Goal: Information Seeking & Learning: Learn about a topic

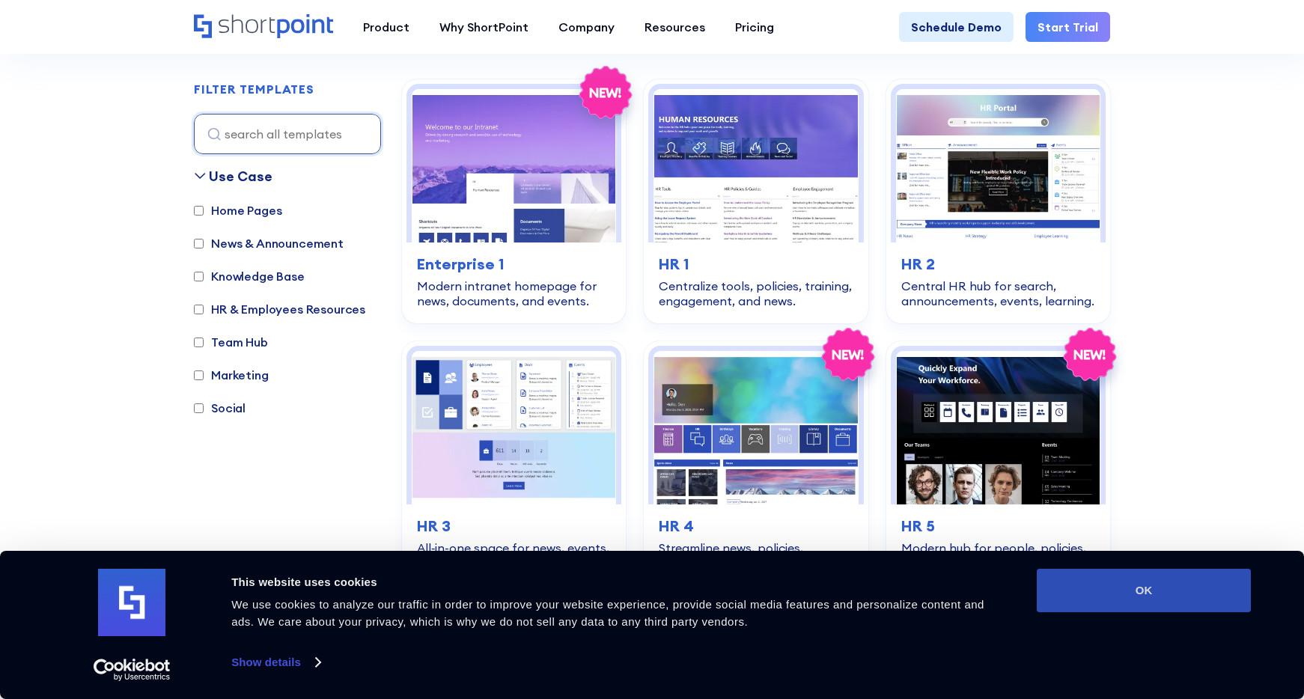
scroll to position [451, 0]
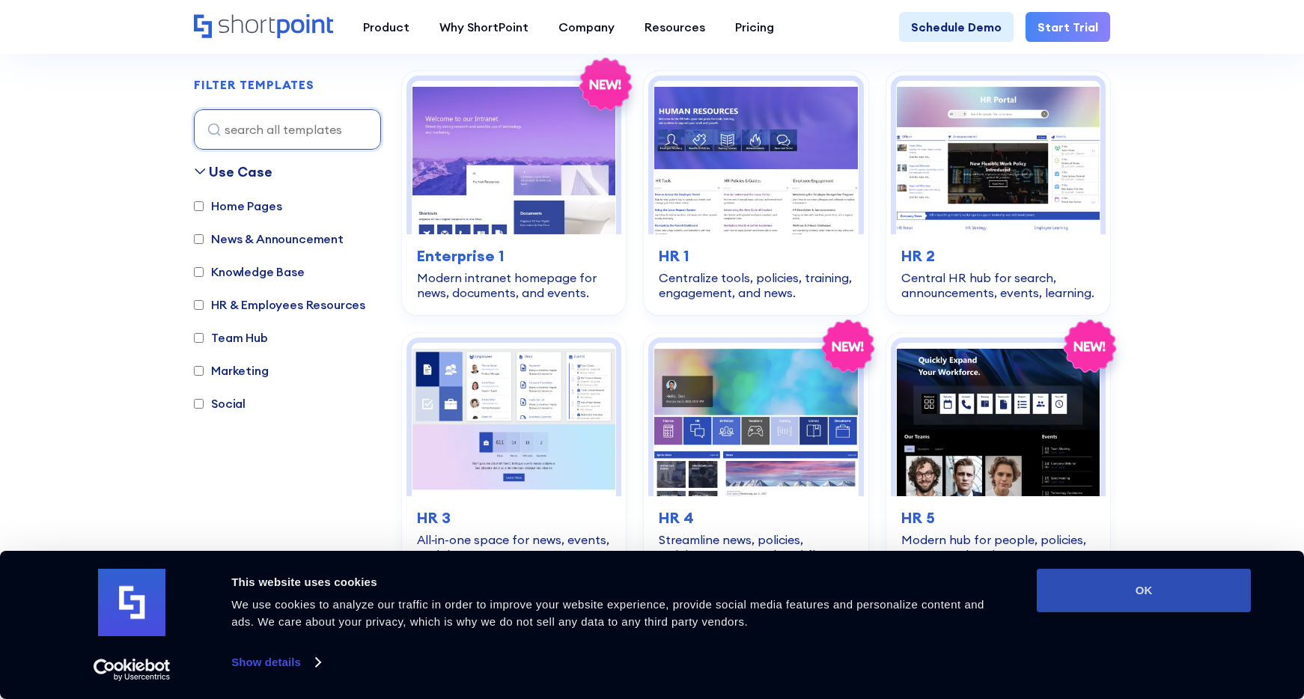
drag, startPoint x: 1174, startPoint y: 592, endPoint x: 1172, endPoint y: 570, distance: 22.5
click at [1174, 592] on button "OK" at bounding box center [1144, 590] width 214 height 43
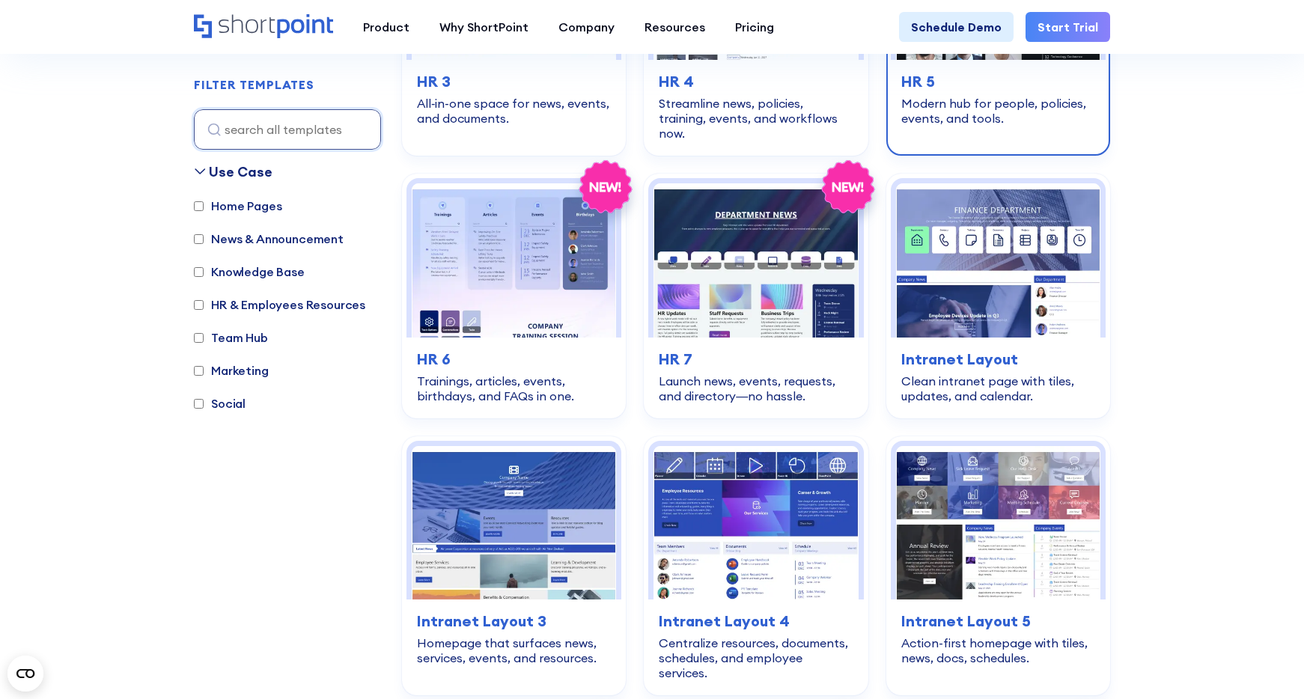
scroll to position [888, 0]
click at [194, 305] on input "HR & Employees Resources" at bounding box center [199, 305] width 10 height 10
checkbox input "true"
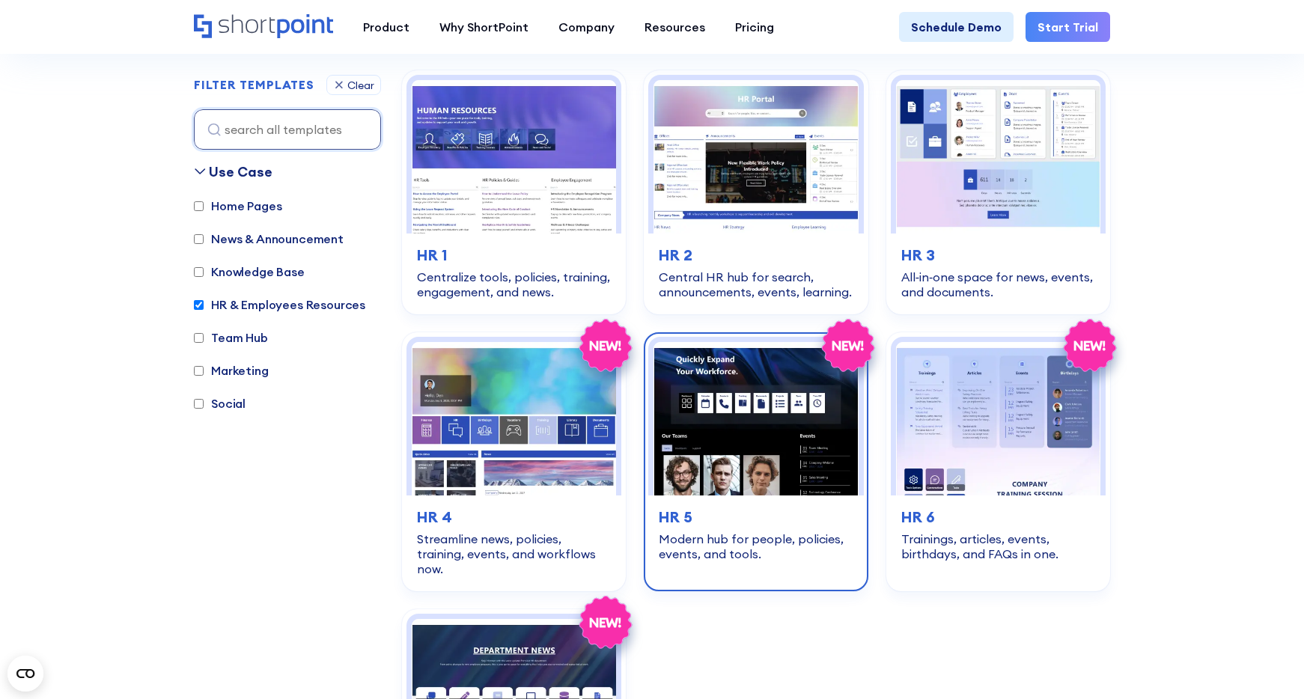
scroll to position [447, 0]
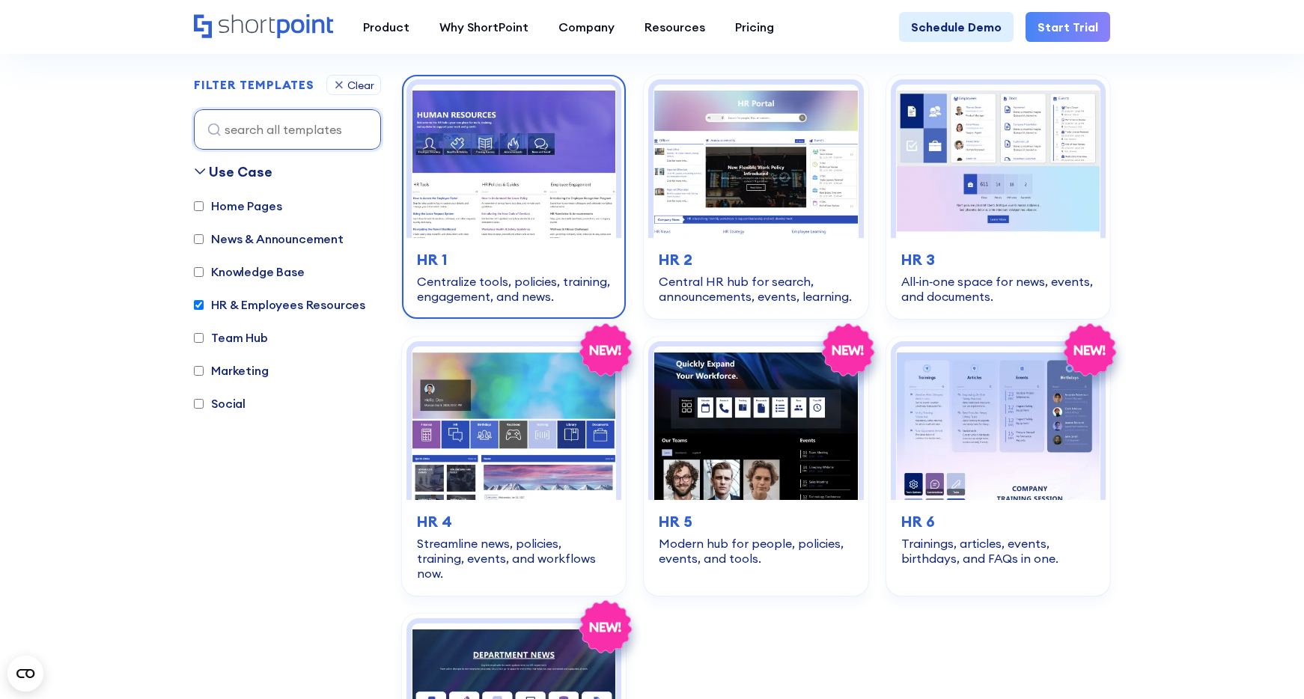
drag, startPoint x: 530, startPoint y: 183, endPoint x: 544, endPoint y: 186, distance: 14.0
click at [531, 184] on img at bounding box center [514, 161] width 204 height 153
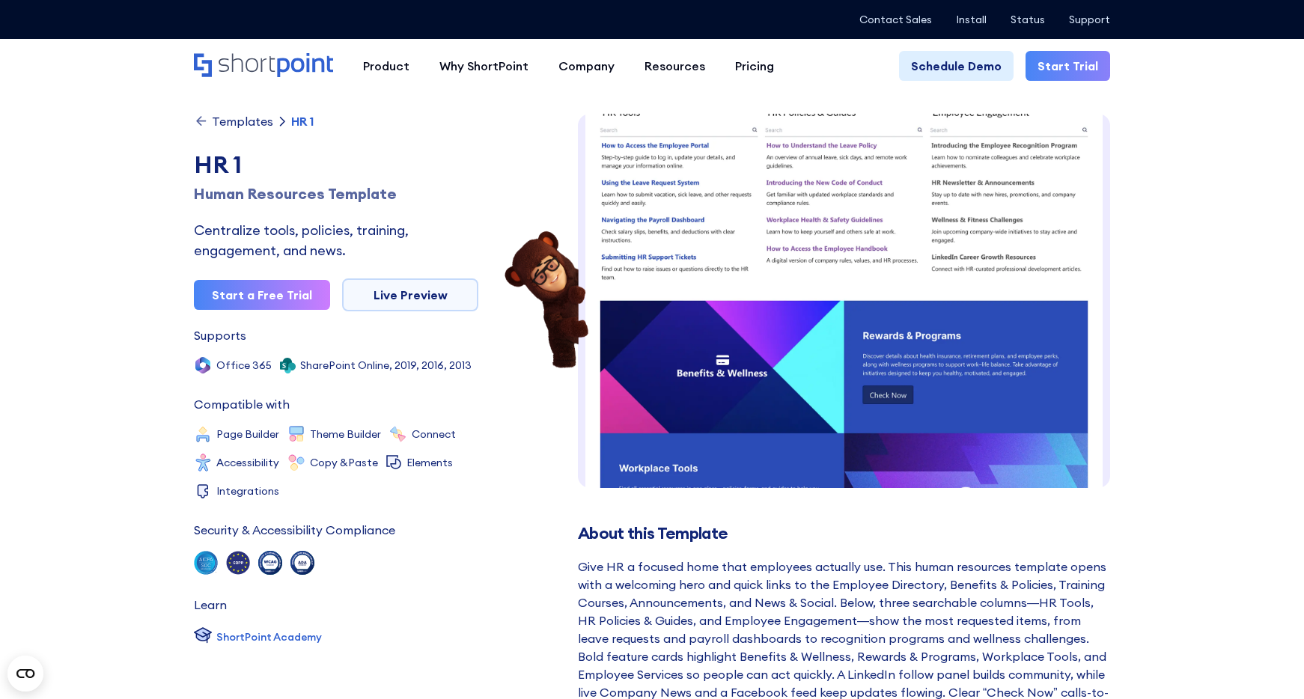
scroll to position [562, 0]
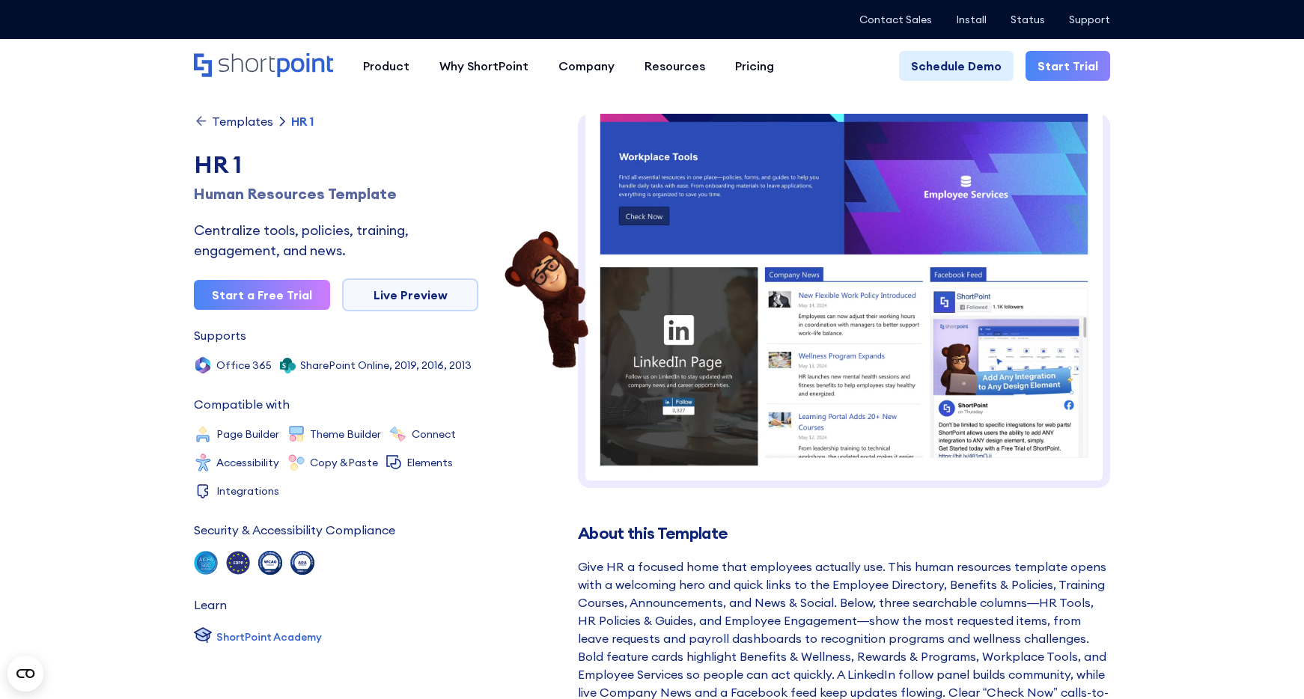
click at [199, 123] on icon at bounding box center [201, 121] width 15 height 15
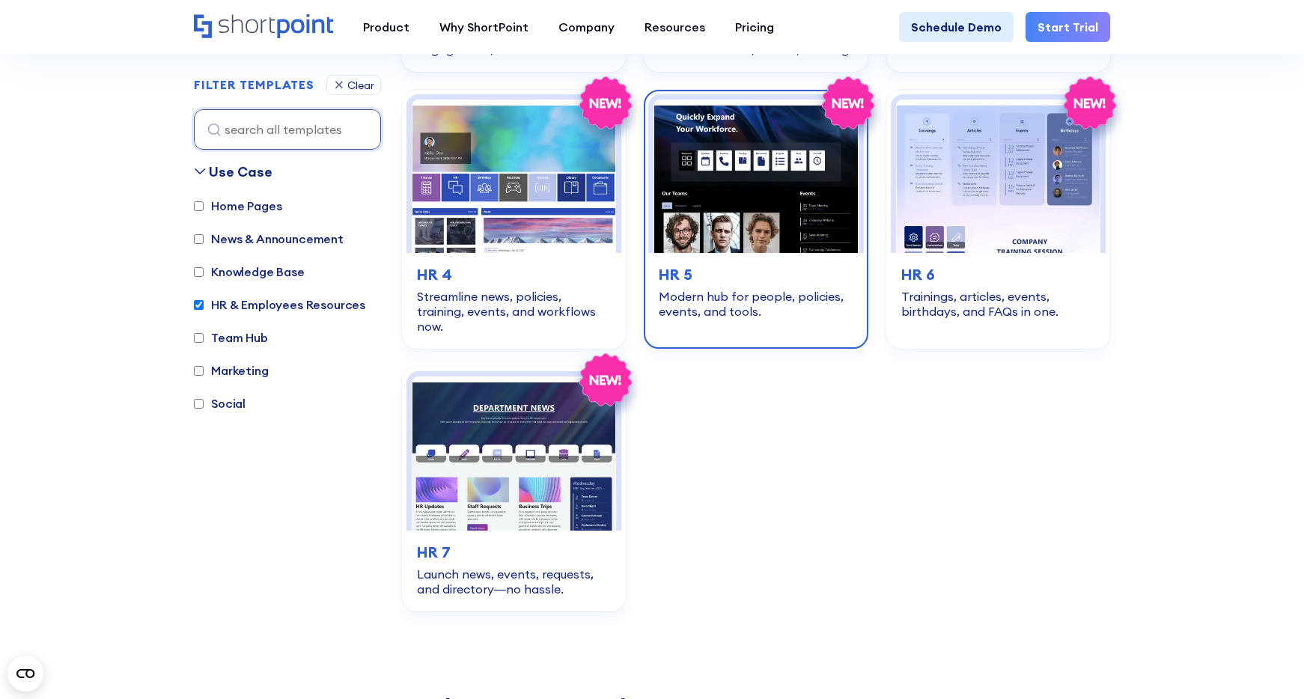
scroll to position [698, 0]
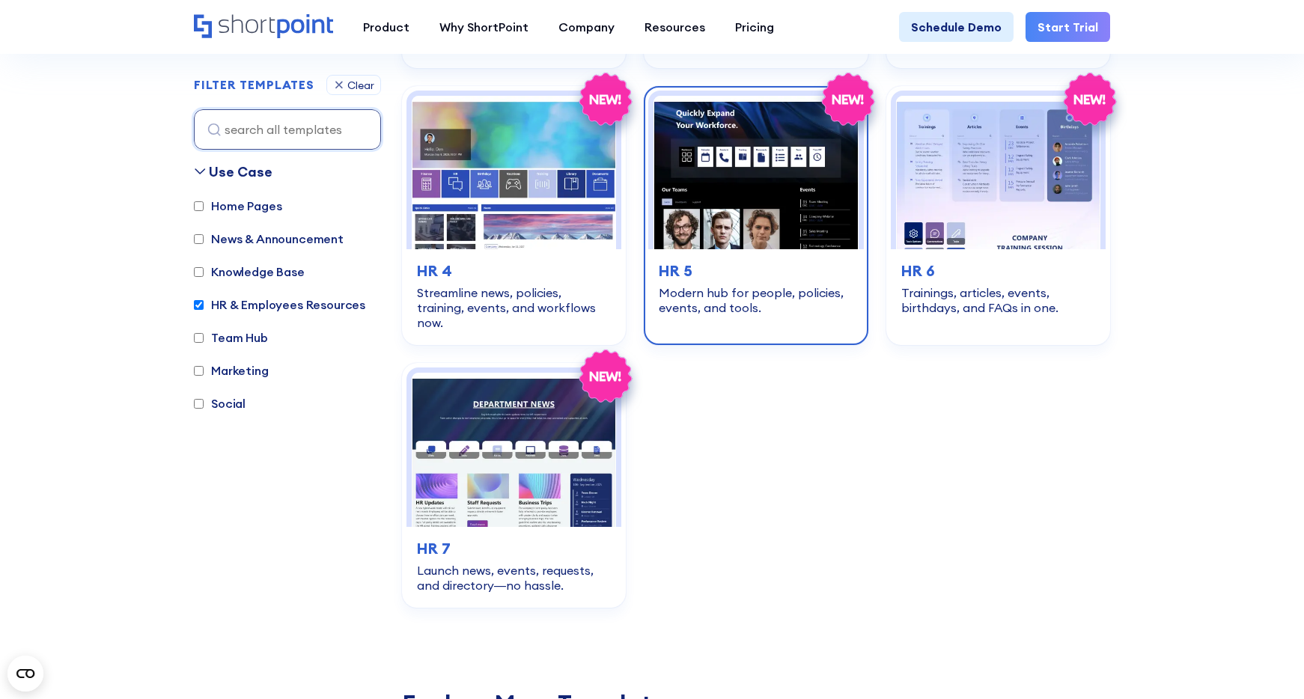
click at [728, 289] on div "Modern hub for people, policies, events, and tools." at bounding box center [756, 300] width 194 height 30
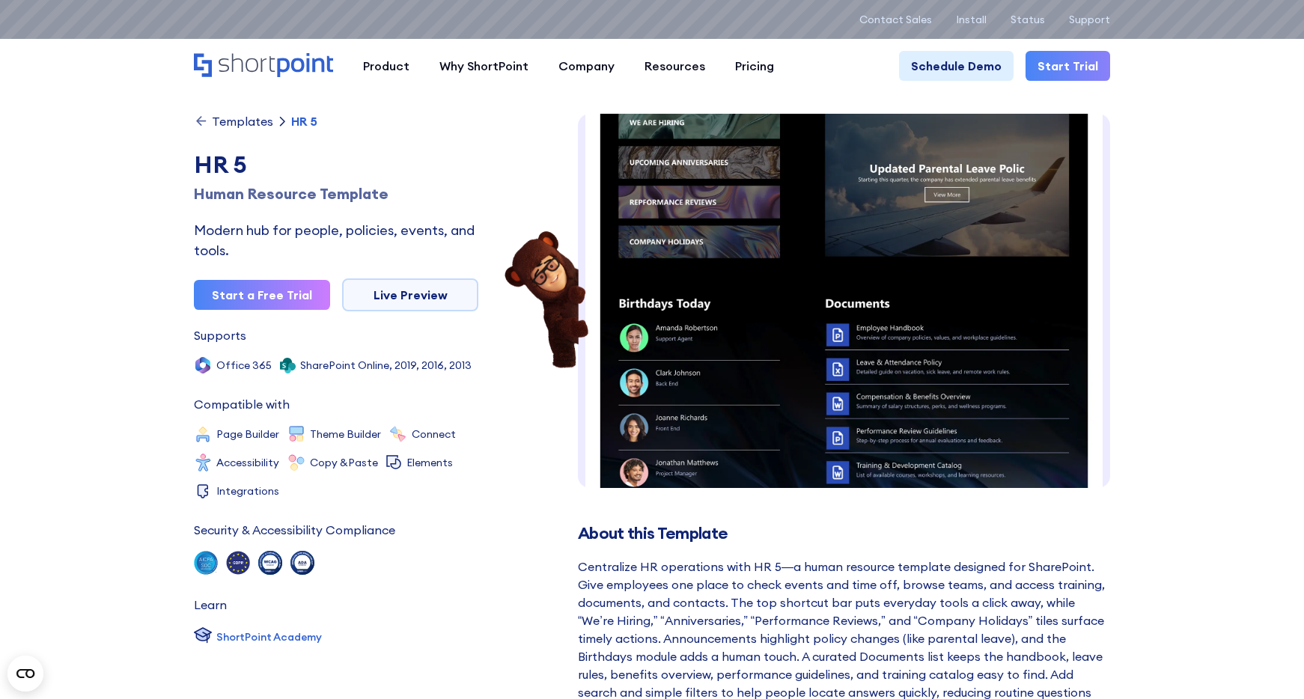
scroll to position [535, 0]
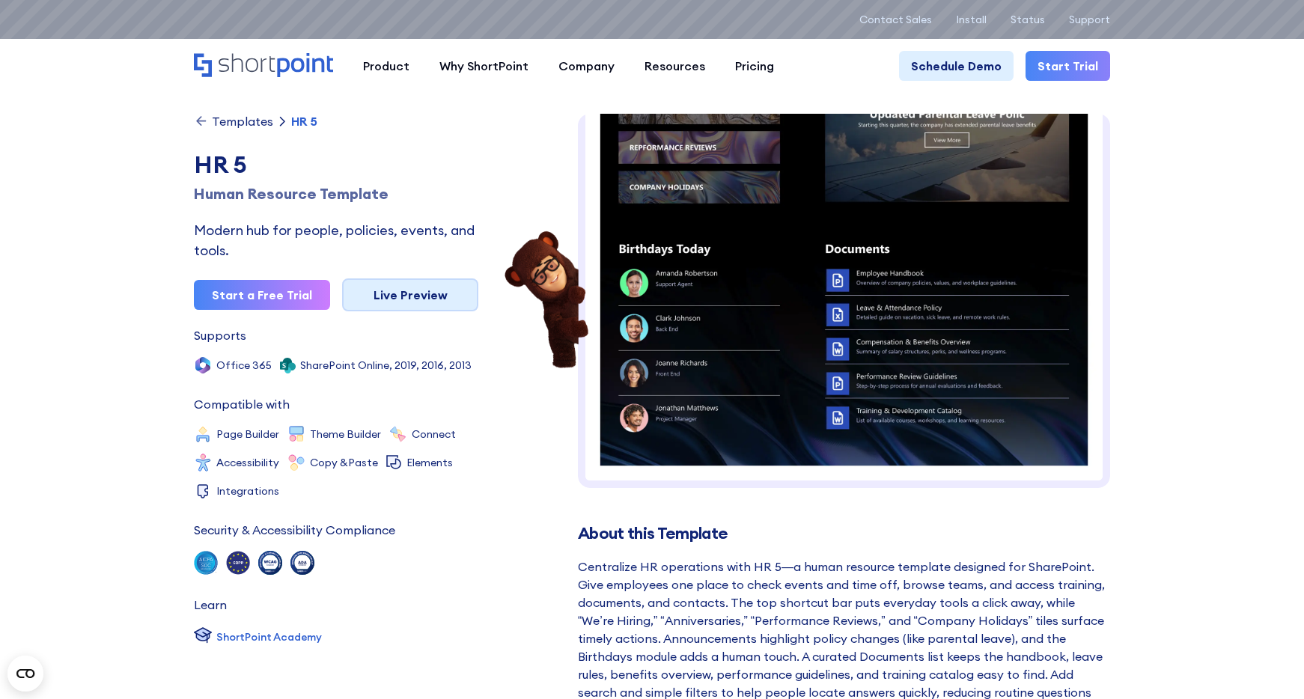
click at [423, 293] on link "Live Preview" at bounding box center [410, 295] width 136 height 33
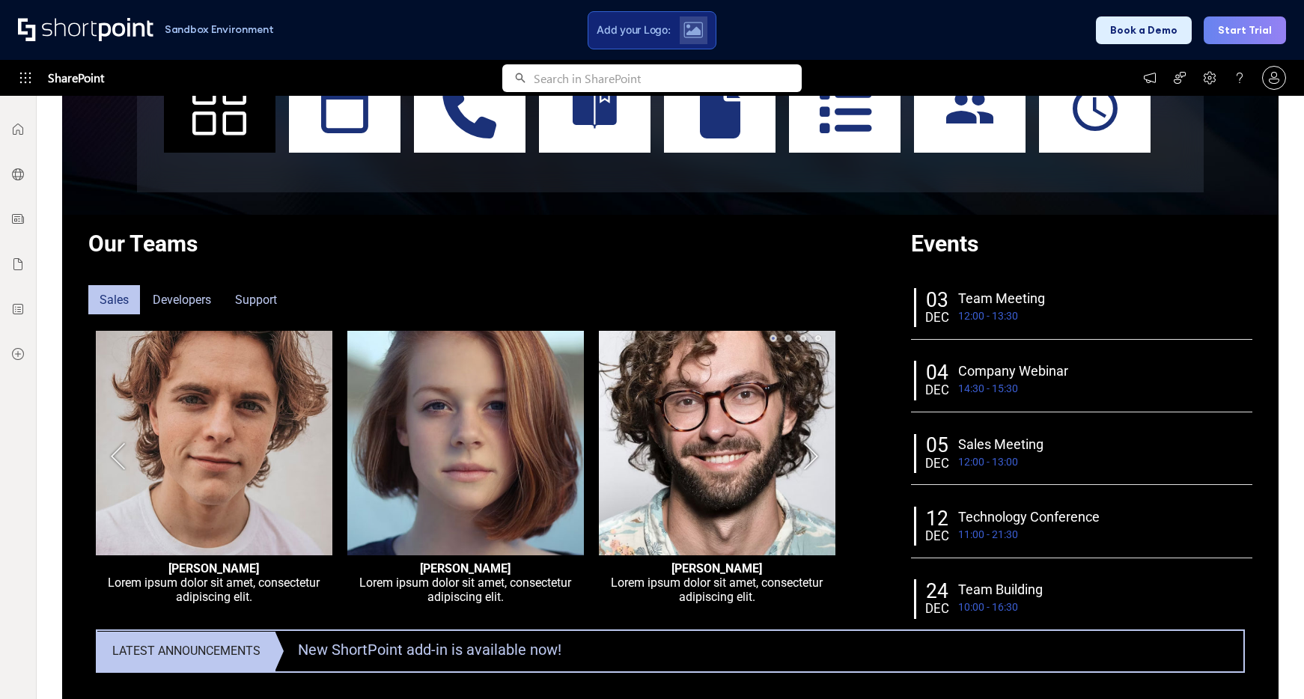
scroll to position [390, 0]
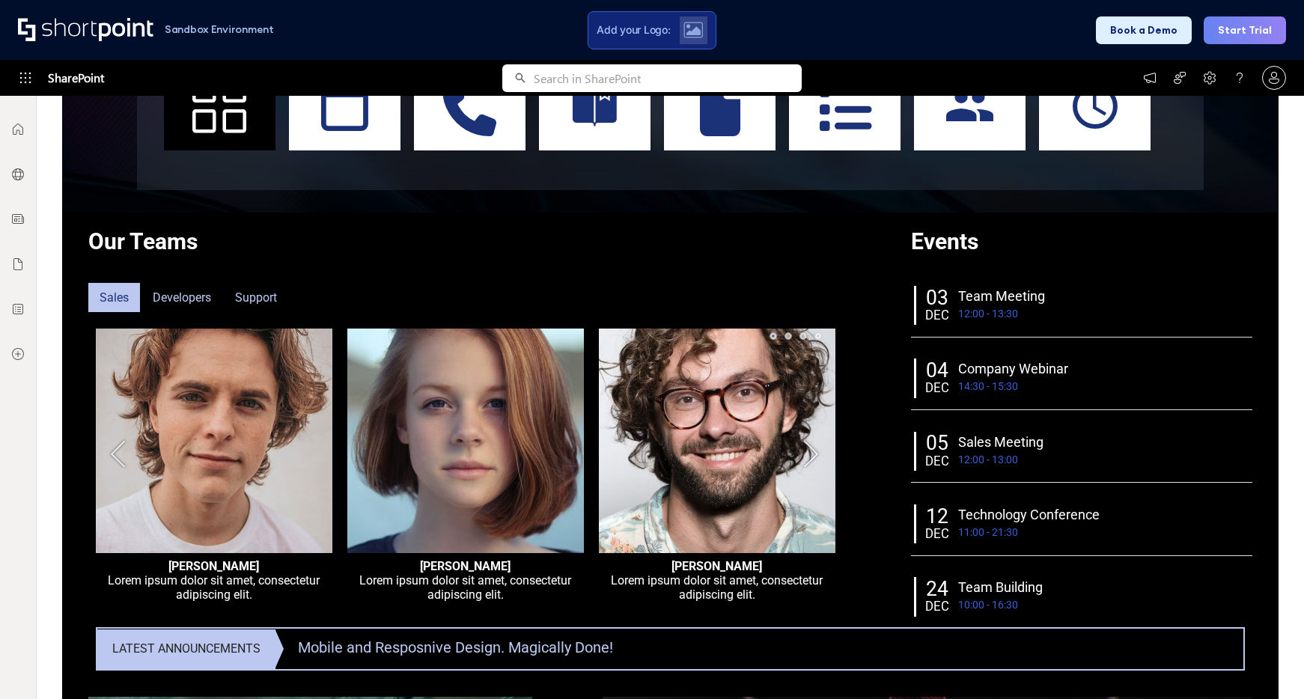
click at [726, 577] on div "Lorem ipsum dolor sit amet, consectetur adipiscing elit." at bounding box center [717, 587] width 225 height 28
click at [229, 368] on div at bounding box center [214, 468] width 237 height 279
click at [194, 301] on div "Developers" at bounding box center [182, 297] width 81 height 29
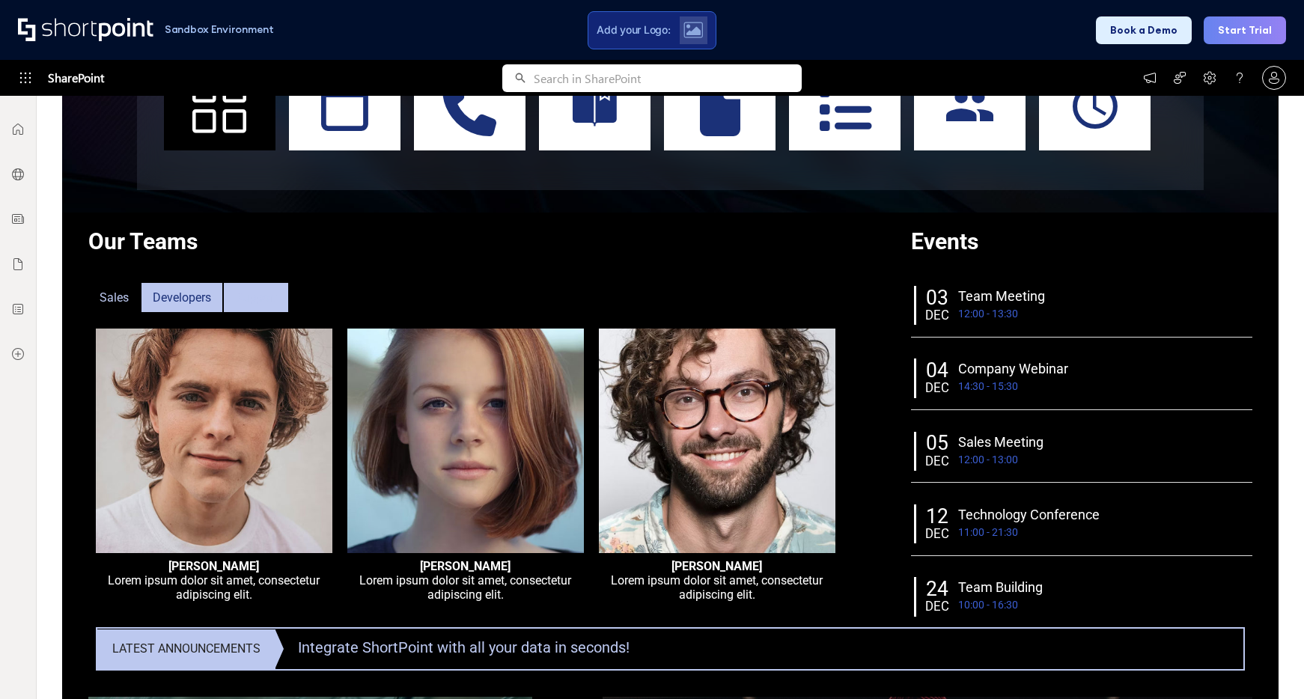
click at [244, 296] on div "Support" at bounding box center [256, 297] width 64 height 29
drag, startPoint x: 162, startPoint y: 301, endPoint x: 144, endPoint y: 302, distance: 18.0
click at [156, 302] on div "Developers" at bounding box center [182, 297] width 81 height 29
drag, startPoint x: 118, startPoint y: 301, endPoint x: 273, endPoint y: 322, distance: 157.1
click at [118, 301] on div "Sales" at bounding box center [114, 297] width 52 height 29
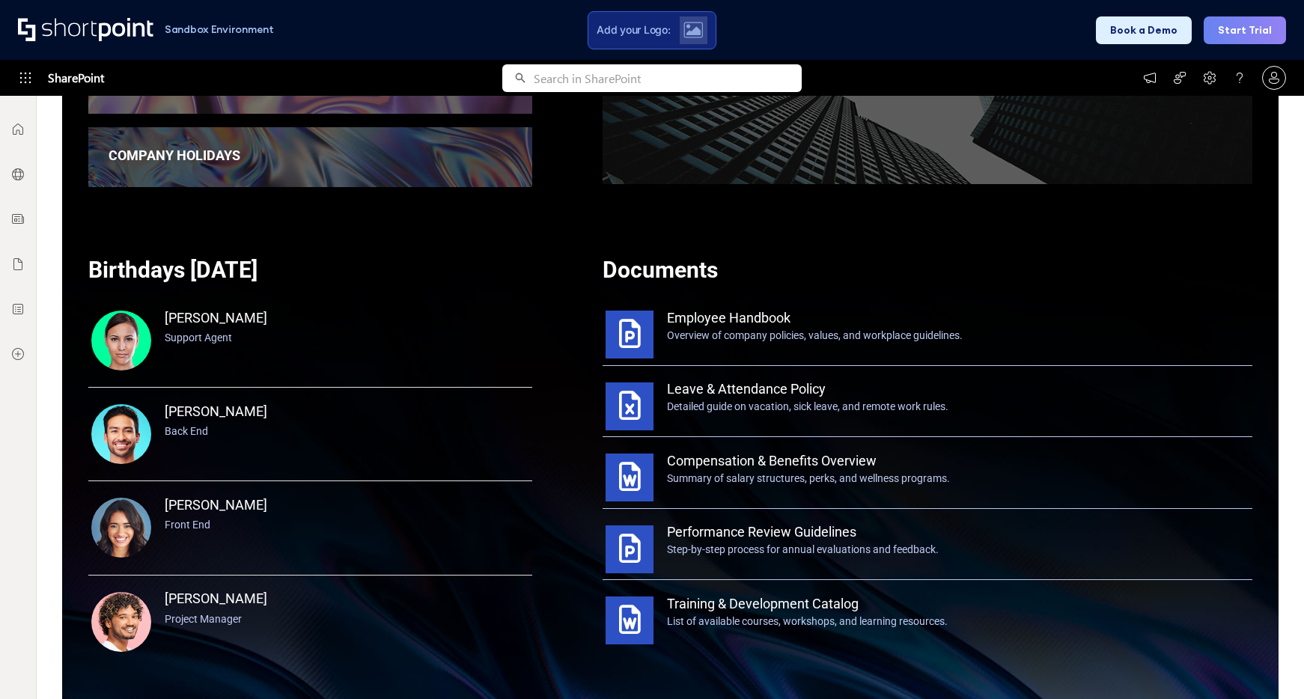
scroll to position [1199, 0]
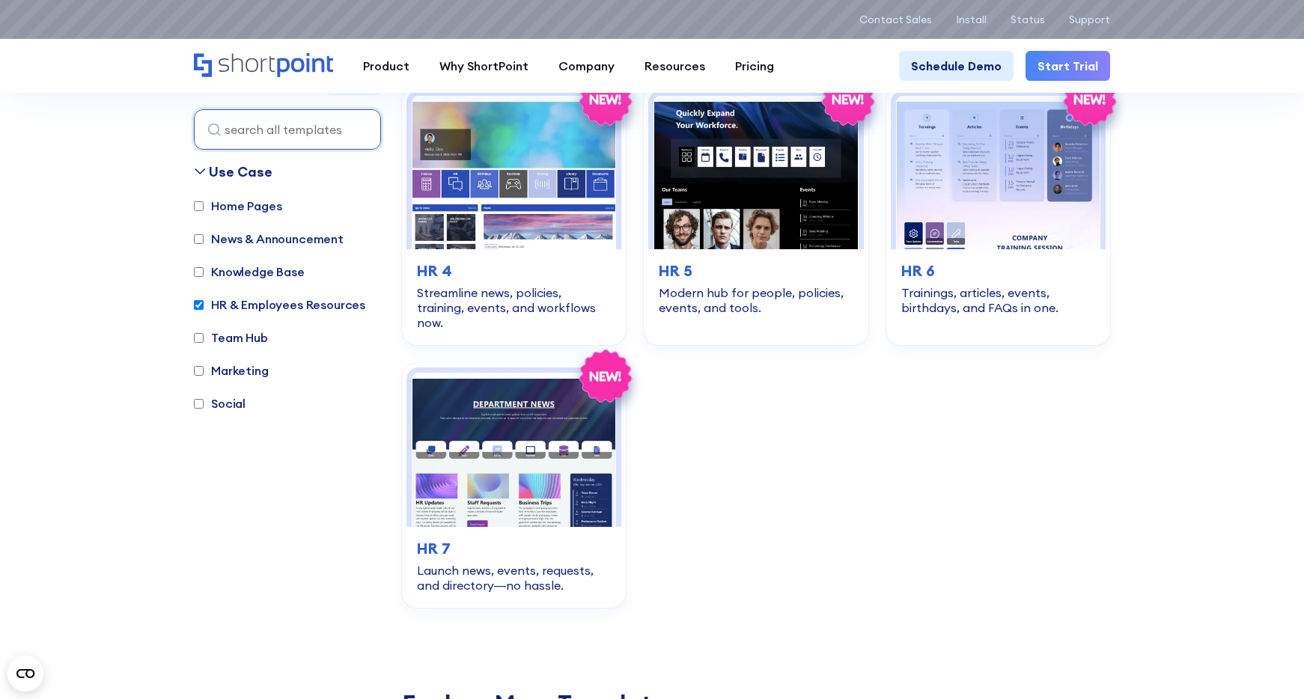
click at [199, 305] on input "HR & Employees Resources" at bounding box center [199, 305] width 10 height 10
checkbox input "false"
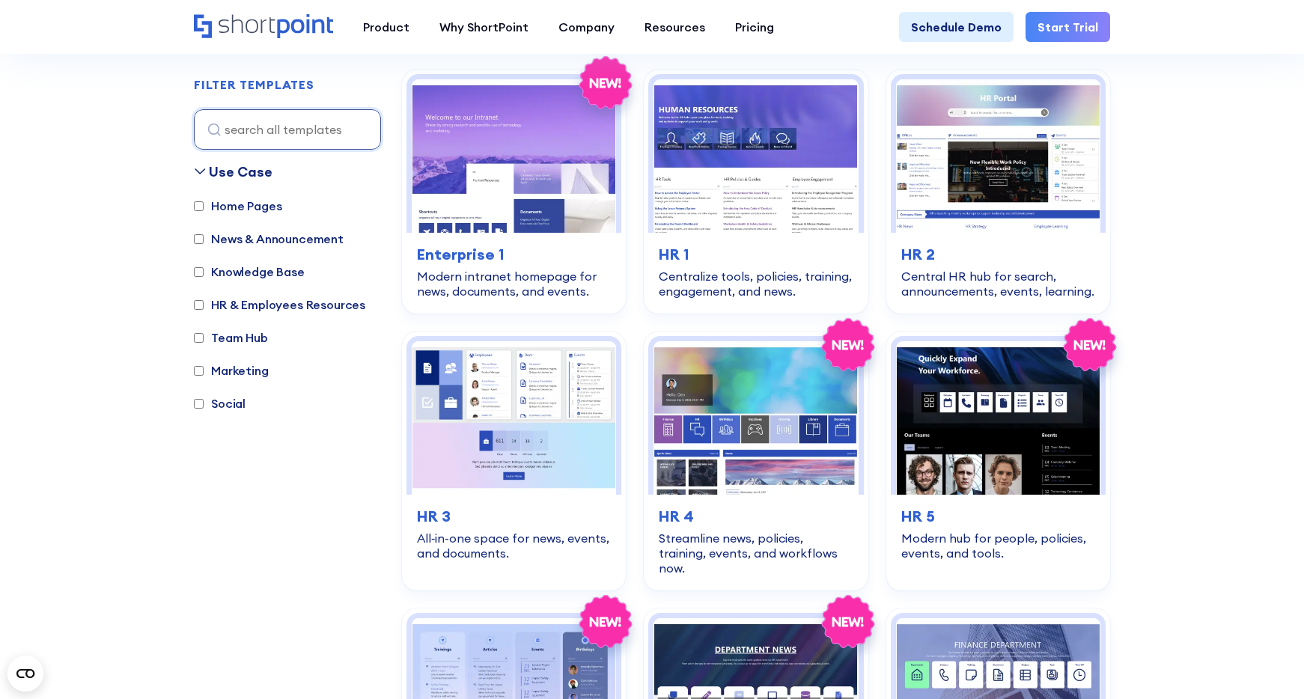
scroll to position [447, 0]
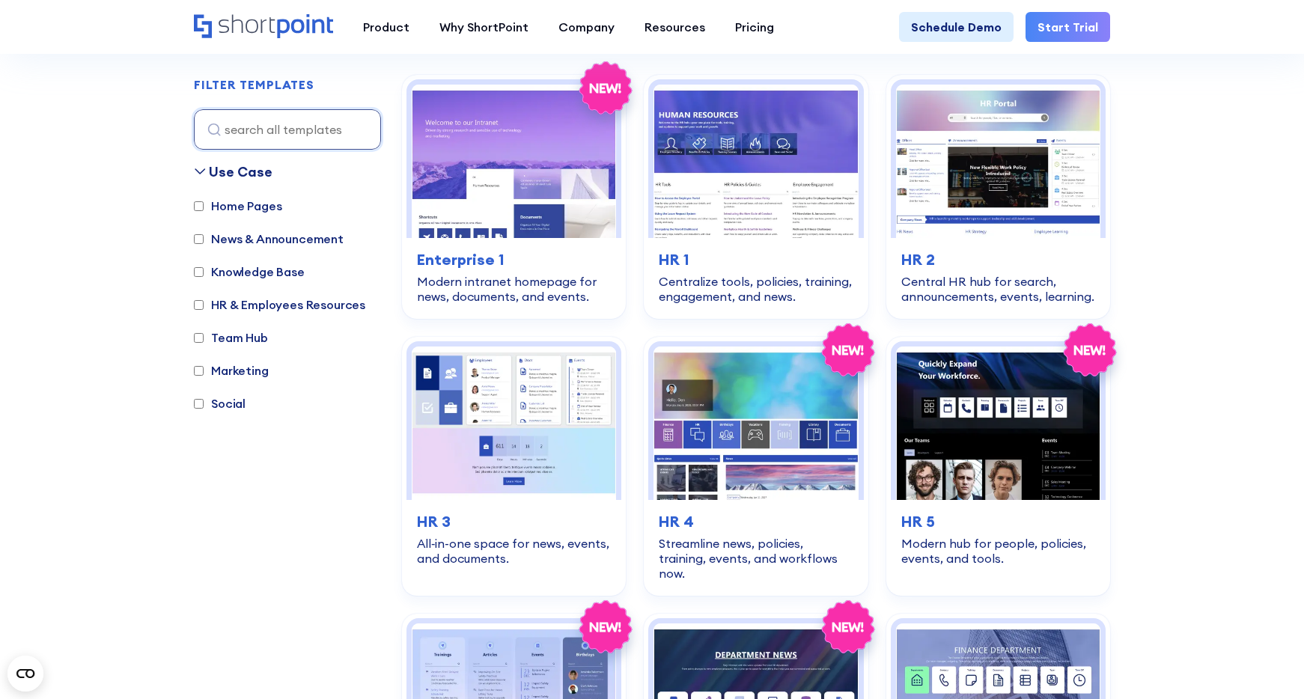
click at [198, 210] on input "Home Pages" at bounding box center [199, 206] width 10 height 10
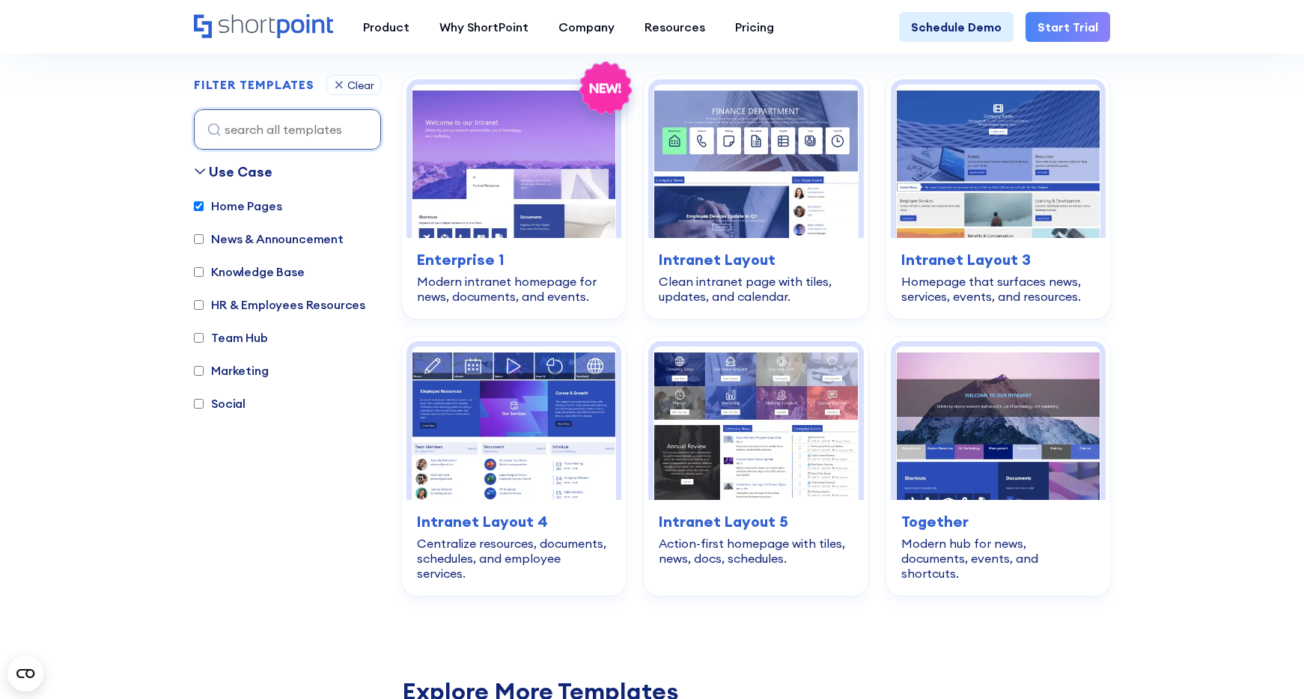
click at [198, 209] on input "Home Pages" at bounding box center [199, 206] width 10 height 10
checkbox input "false"
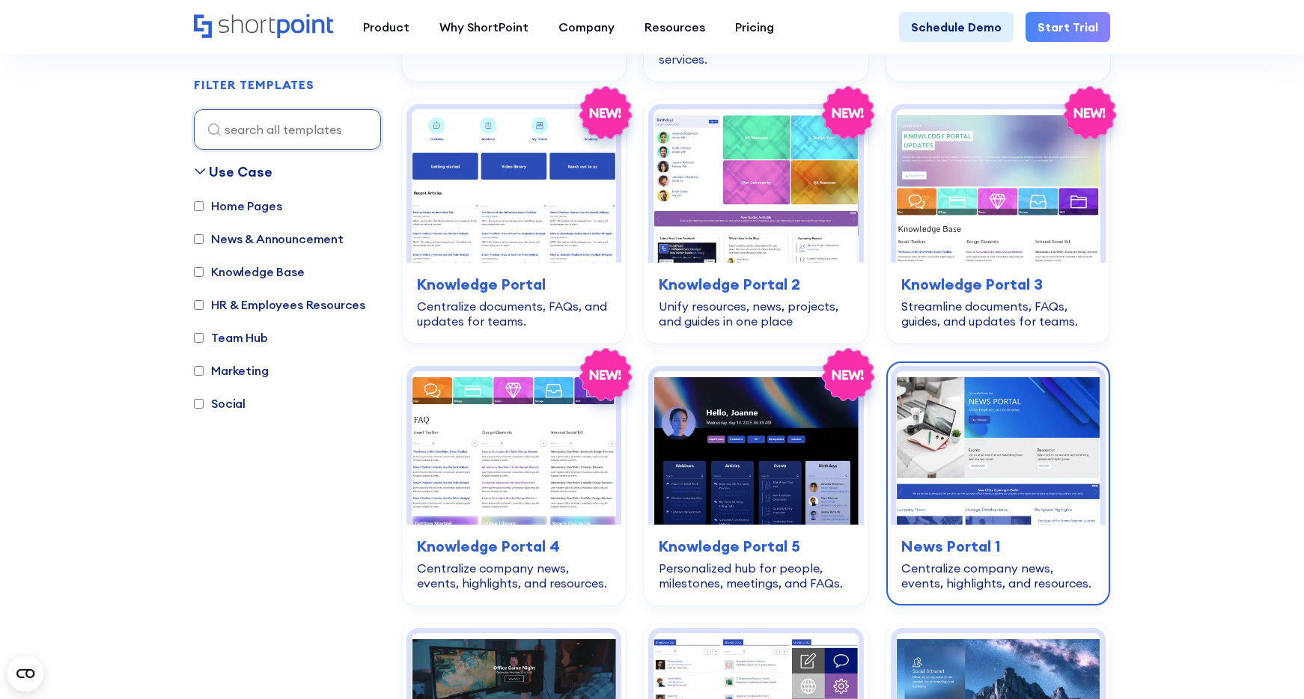
scroll to position [1497, 0]
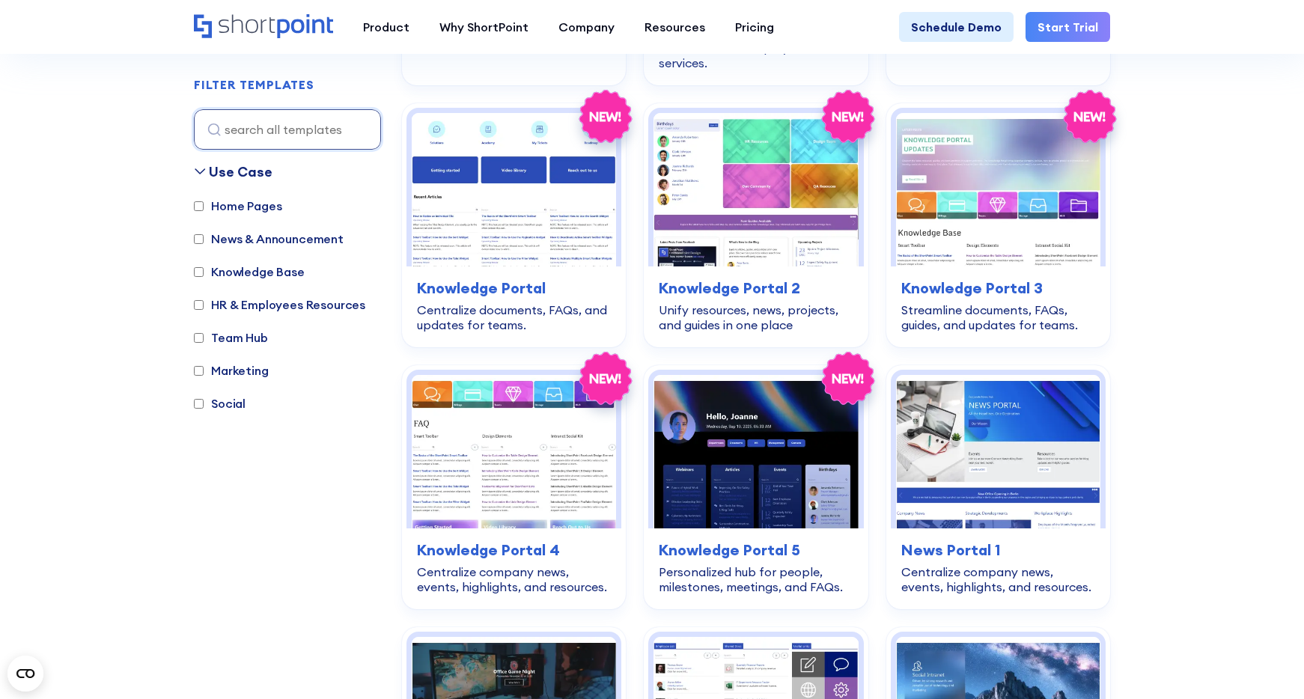
click at [222, 242] on label "News & Announcement" at bounding box center [269, 239] width 150 height 18
click at [204, 242] on input "News & Announcement" at bounding box center [199, 239] width 10 height 10
checkbox input "true"
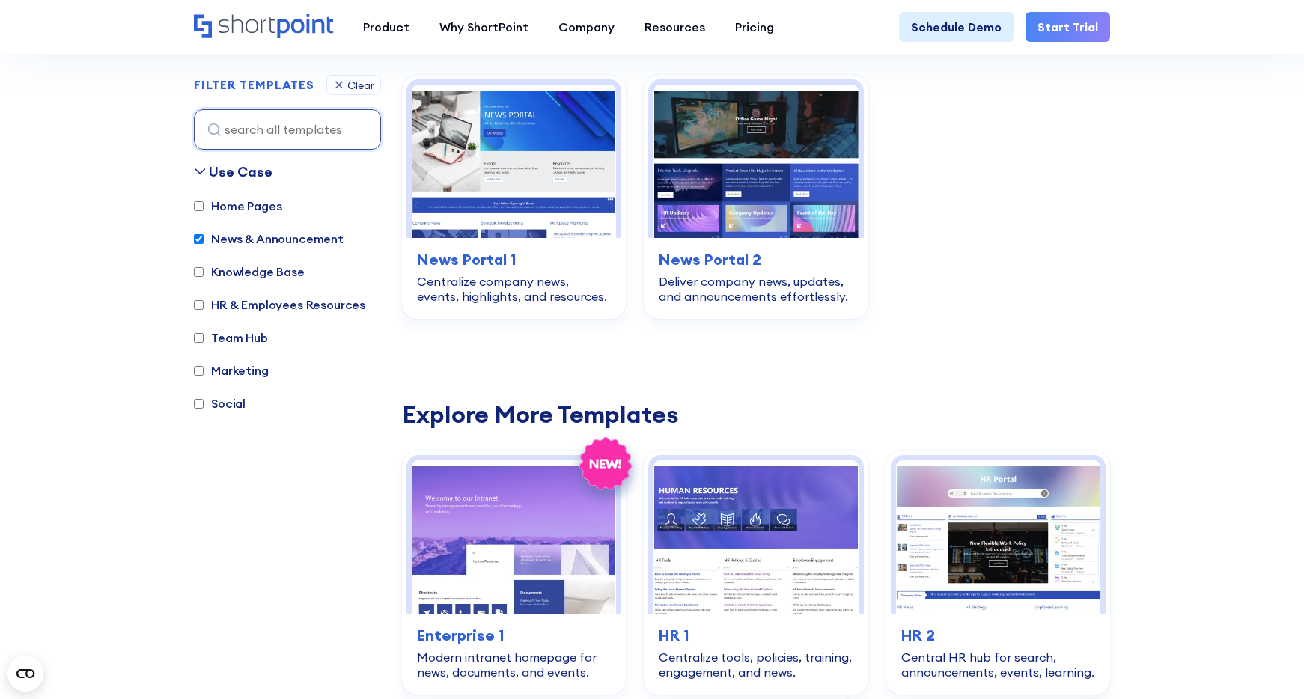
scroll to position [452, 0]
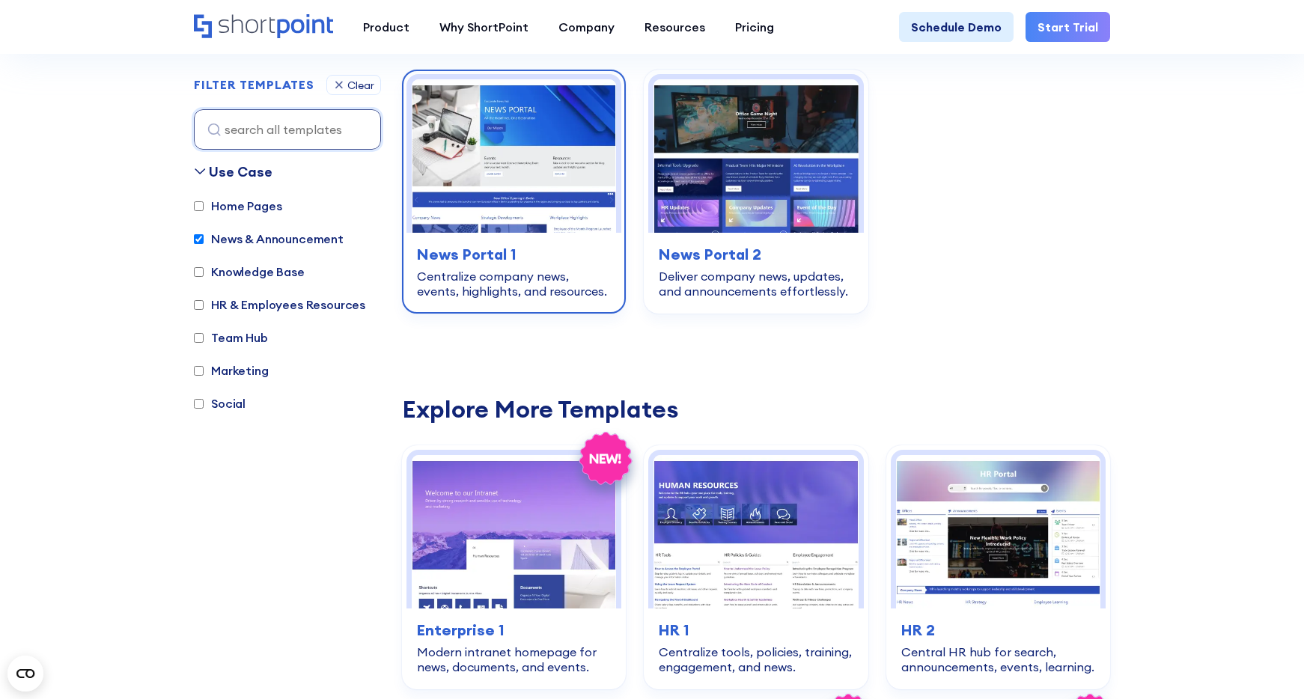
click at [509, 211] on img at bounding box center [514, 155] width 204 height 153
